Goal: Use online tool/utility: Utilize a website feature to perform a specific function

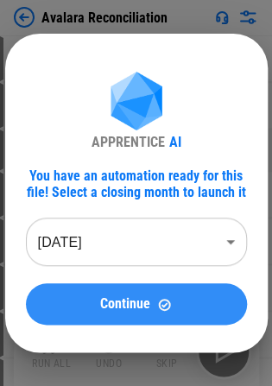
drag, startPoint x: 93, startPoint y: 330, endPoint x: 99, endPoint y: 321, distance: 11.3
click at [99, 321] on div "APPRENTICE AI You have an automation ready for this file! Select a closing mont…" at bounding box center [136, 193] width 262 height 319
click at [99, 321] on button "Continue" at bounding box center [136, 303] width 221 height 41
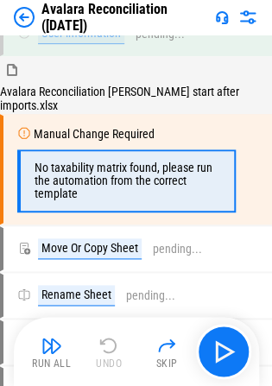
scroll to position [72, 0]
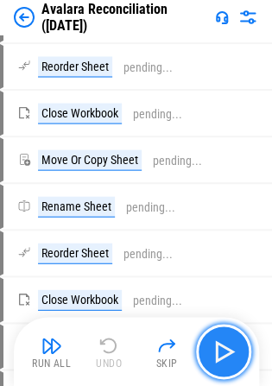
click at [216, 339] on img "button" at bounding box center [224, 351] width 28 height 28
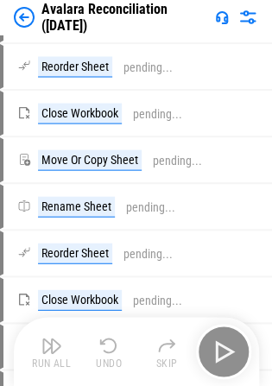
scroll to position [346, 0]
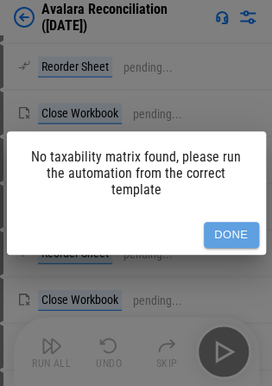
click at [235, 247] on button "Done" at bounding box center [231, 235] width 55 height 27
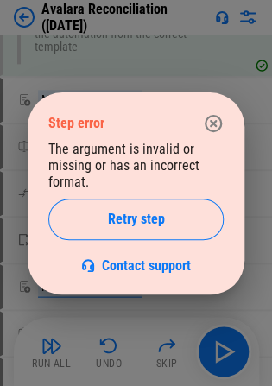
scroll to position [216, 0]
click at [220, 131] on icon "button" at bounding box center [213, 123] width 21 height 21
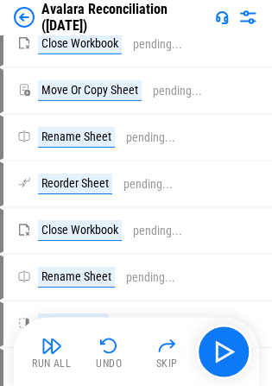
scroll to position [600, 0]
